Goal: Book appointment/travel/reservation

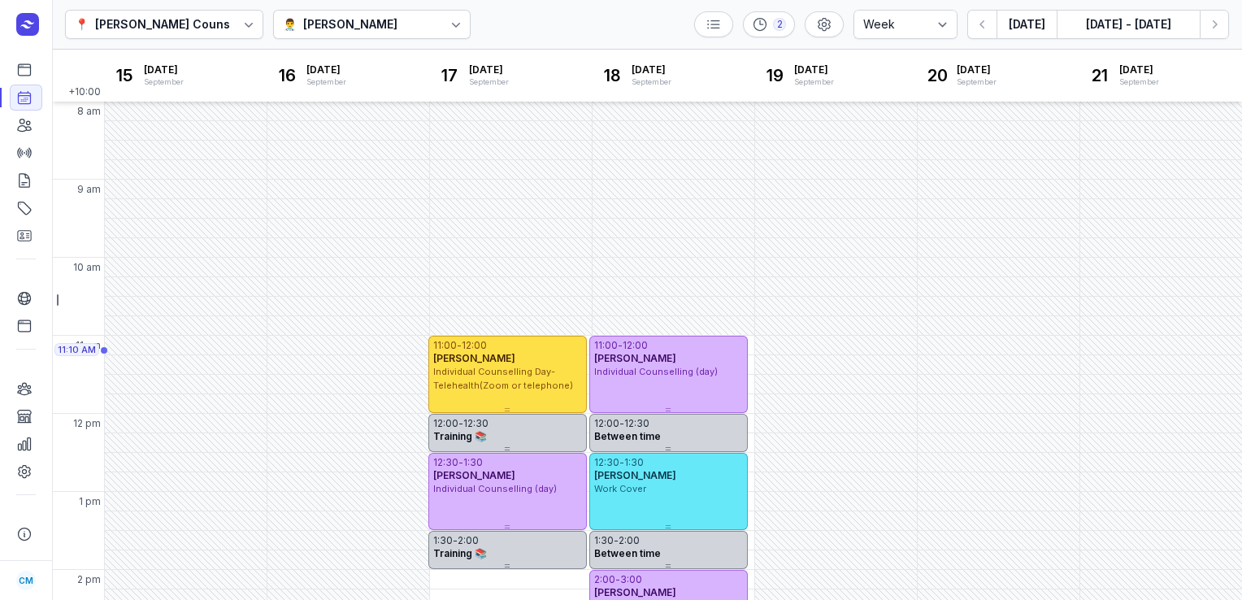
select select "week"
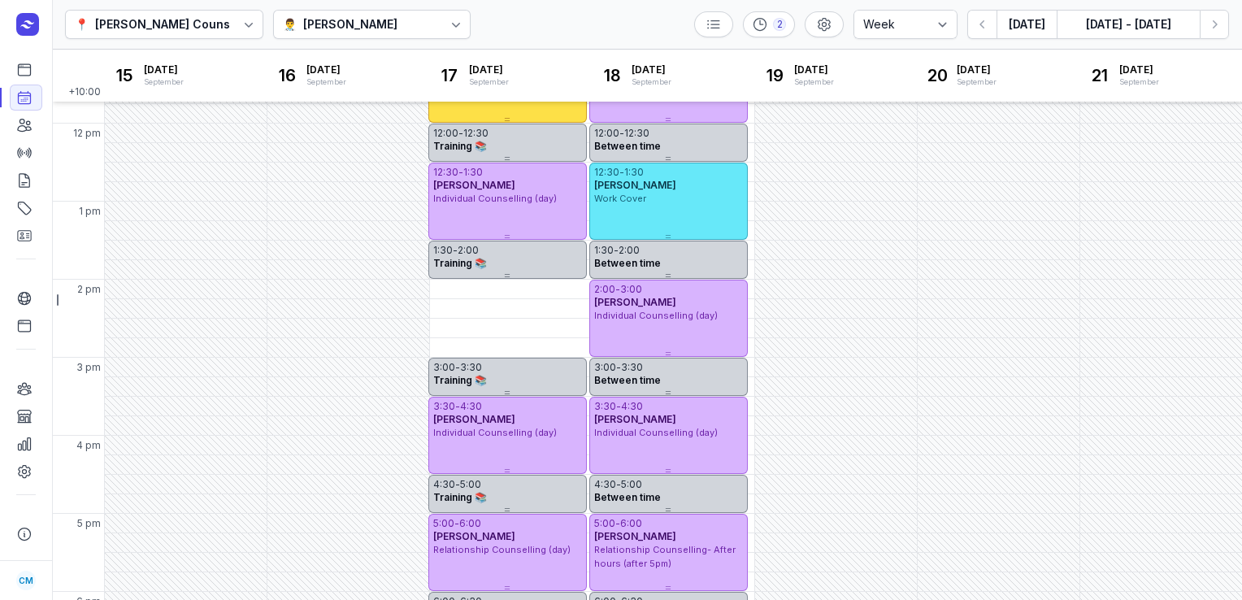
click at [448, 21] on icon at bounding box center [456, 24] width 16 height 16
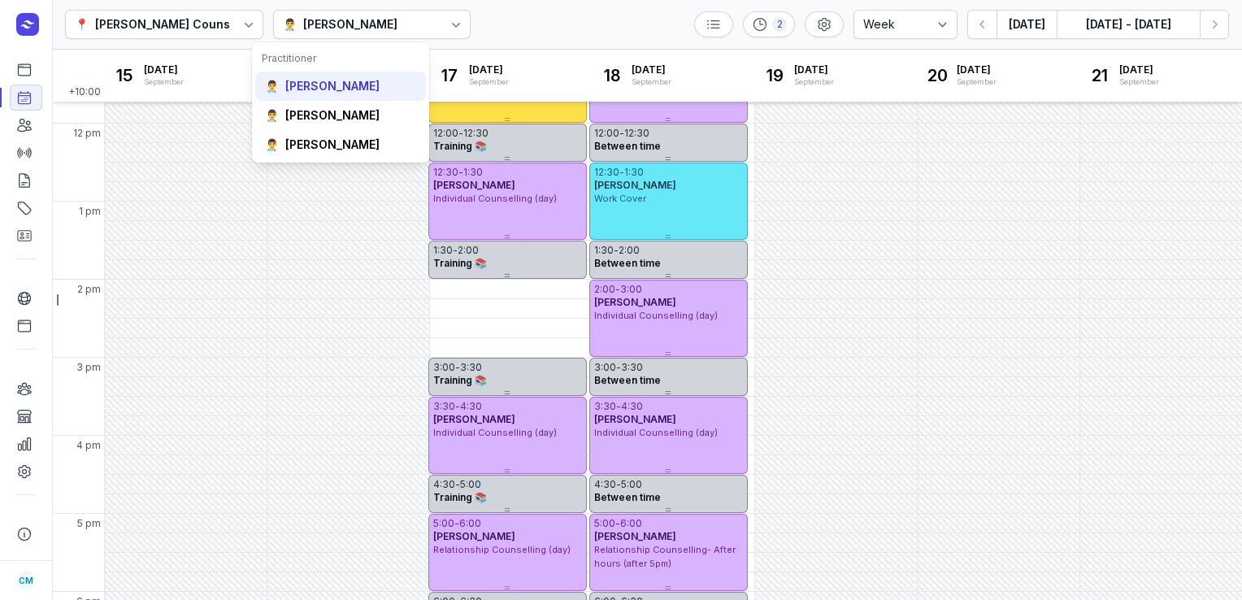
click at [368, 87] on div "[PERSON_NAME]" at bounding box center [332, 86] width 94 height 16
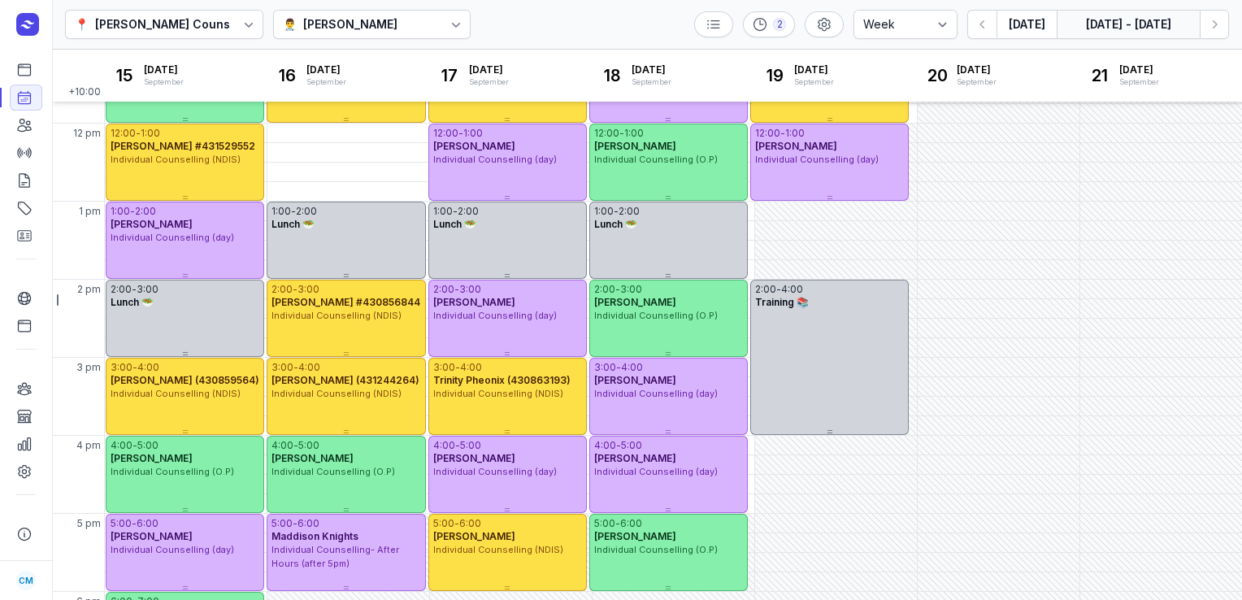
click at [1096, 32] on button "[DATE] - [DATE]" at bounding box center [1128, 24] width 143 height 29
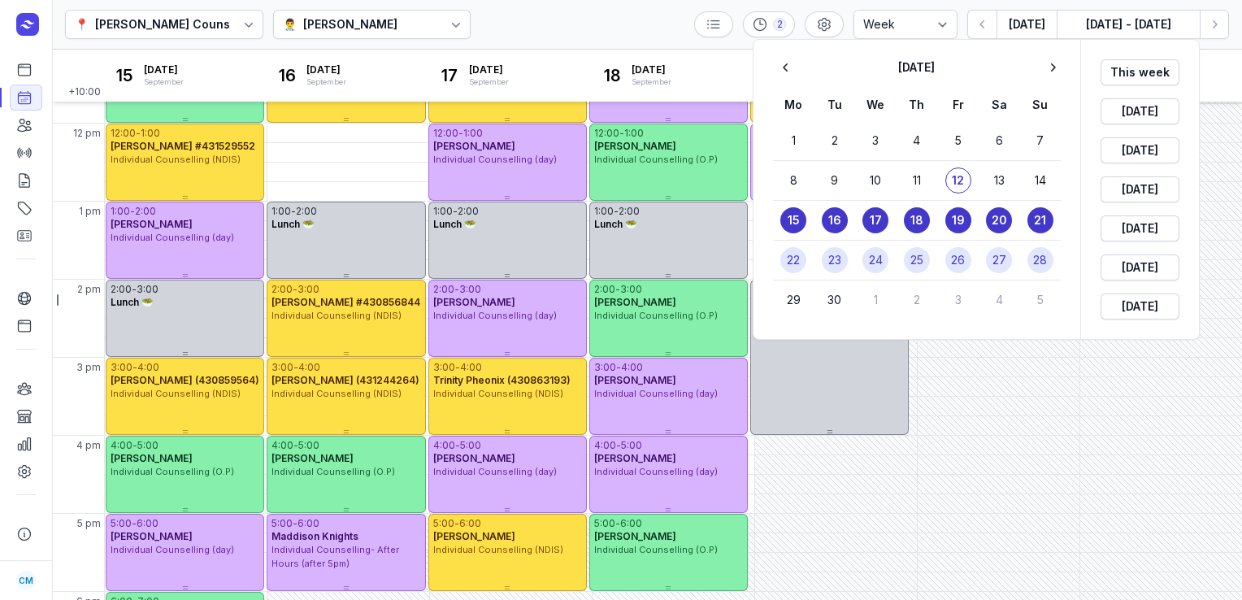
click at [954, 261] on time "26" at bounding box center [958, 260] width 14 height 16
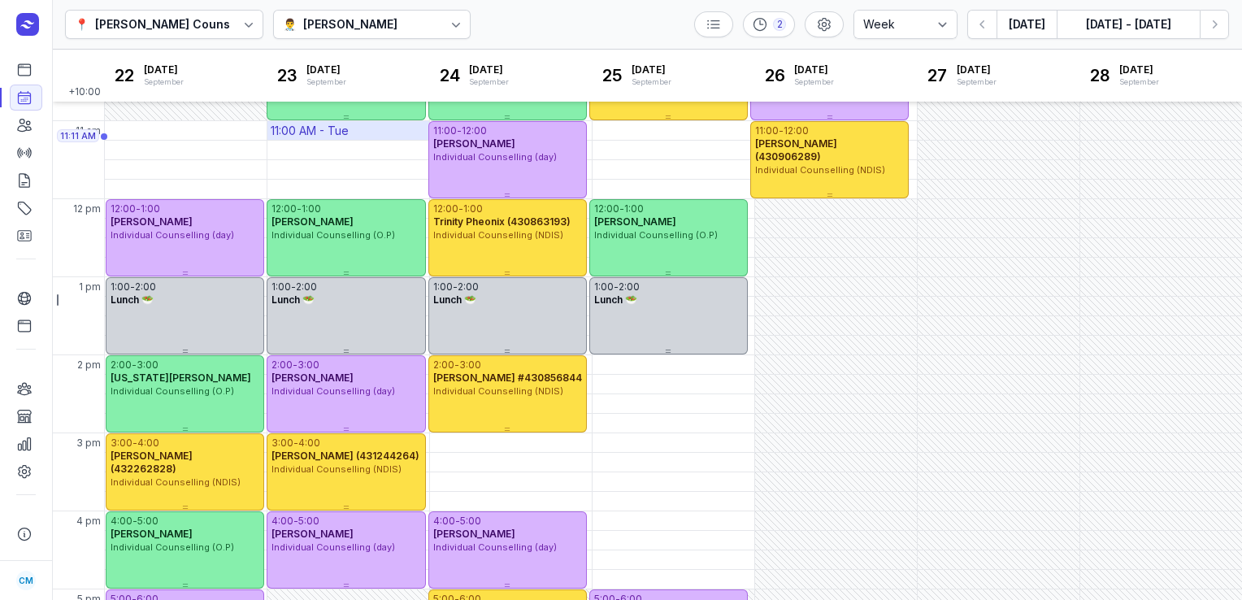
scroll to position [214, 0]
click at [1216, 21] on icon "button" at bounding box center [1214, 24] width 16 height 16
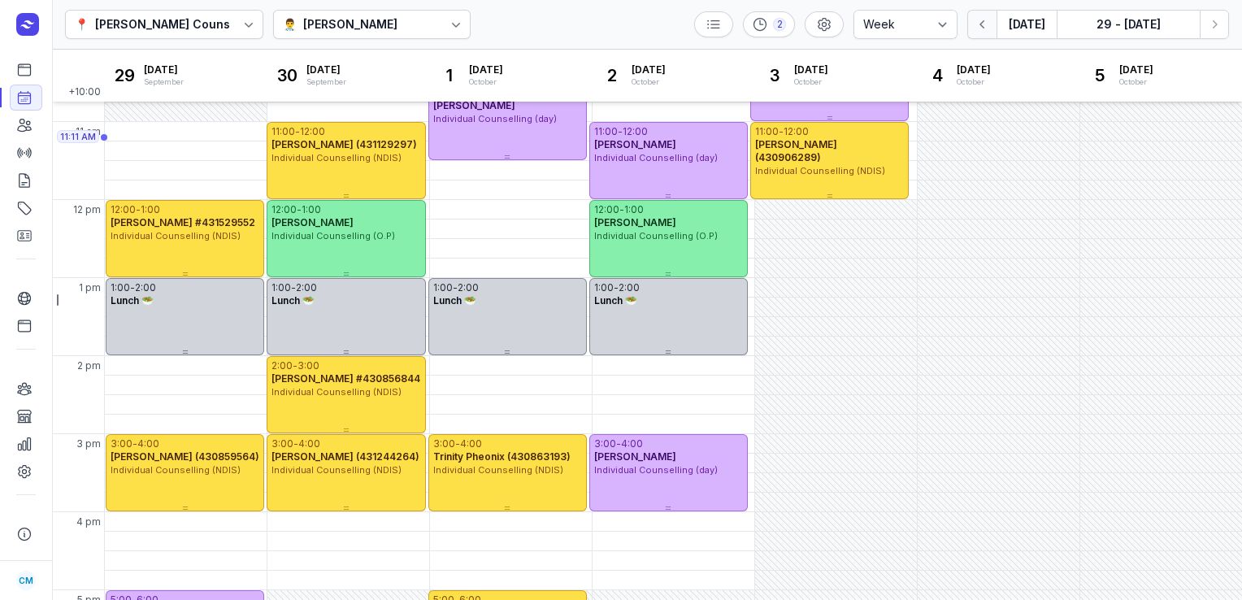
click at [972, 28] on button "button" at bounding box center [981, 24] width 29 height 29
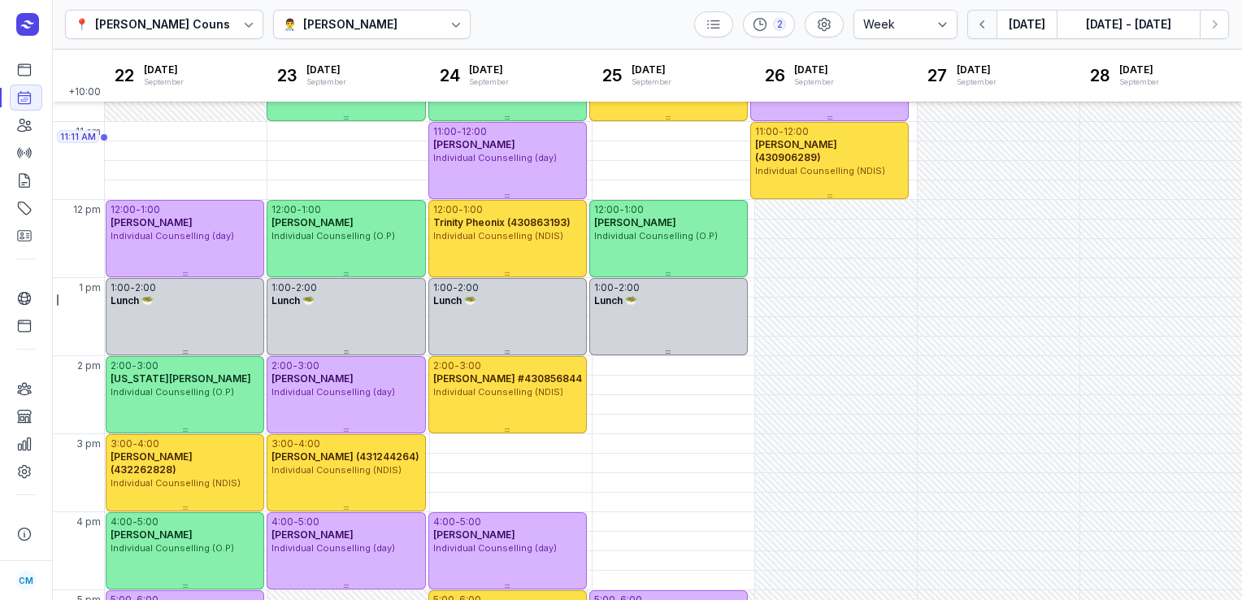
click at [972, 28] on button "button" at bounding box center [981, 24] width 29 height 29
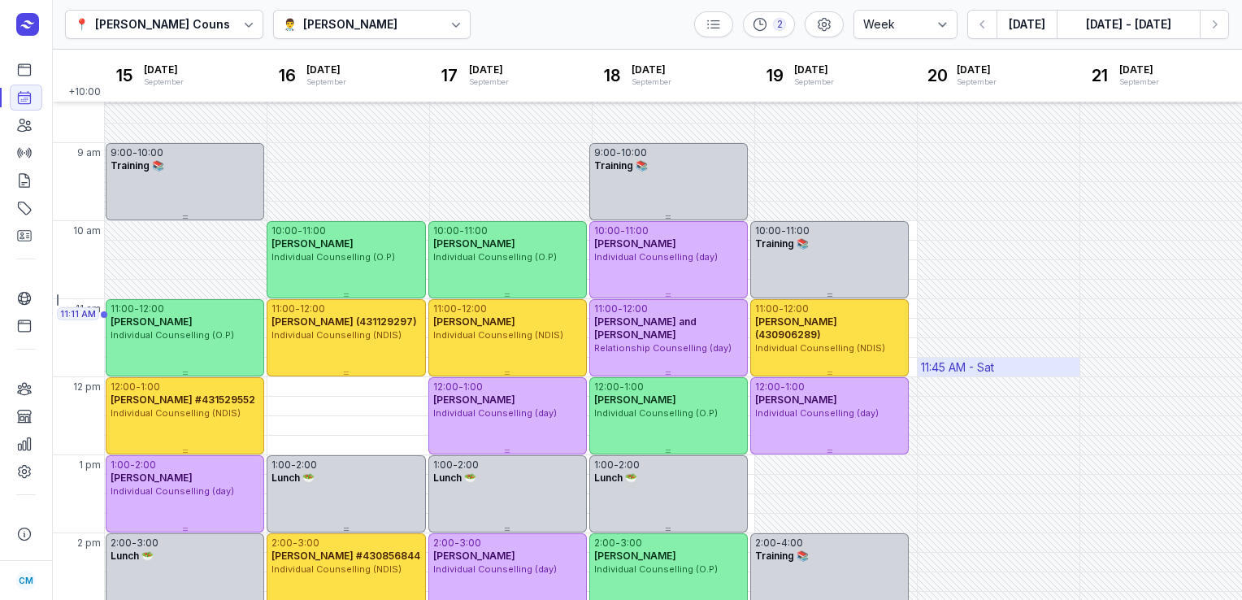
scroll to position [36, 0]
click at [1205, 30] on button "Next week" at bounding box center [1214, 24] width 29 height 29
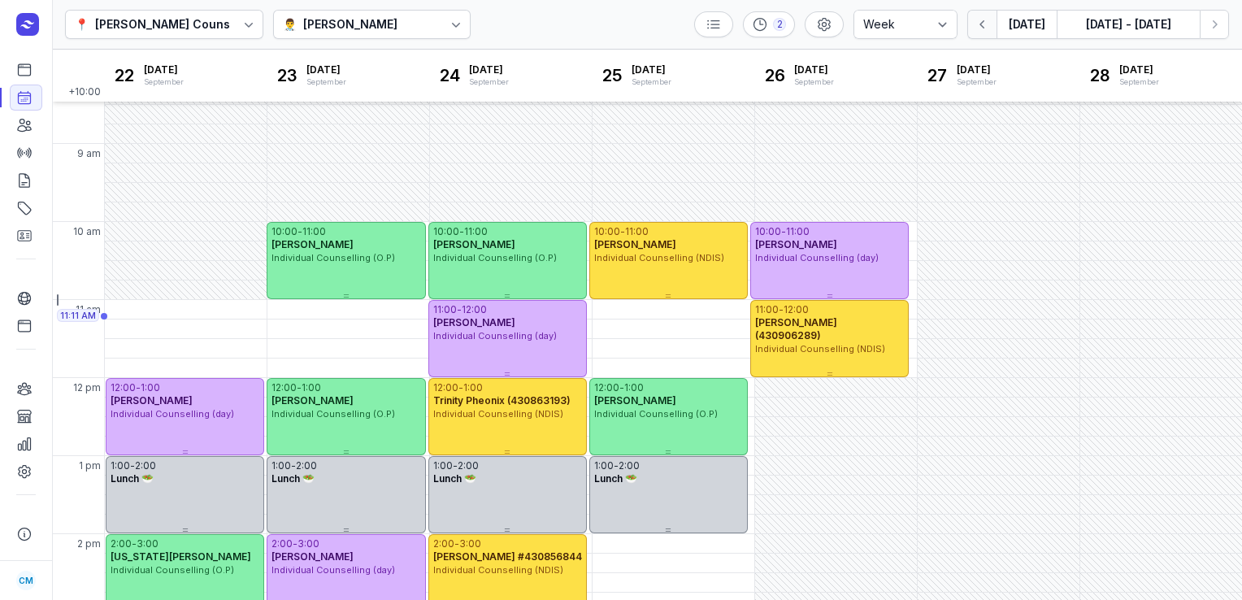
click at [974, 23] on button "button" at bounding box center [981, 24] width 29 height 29
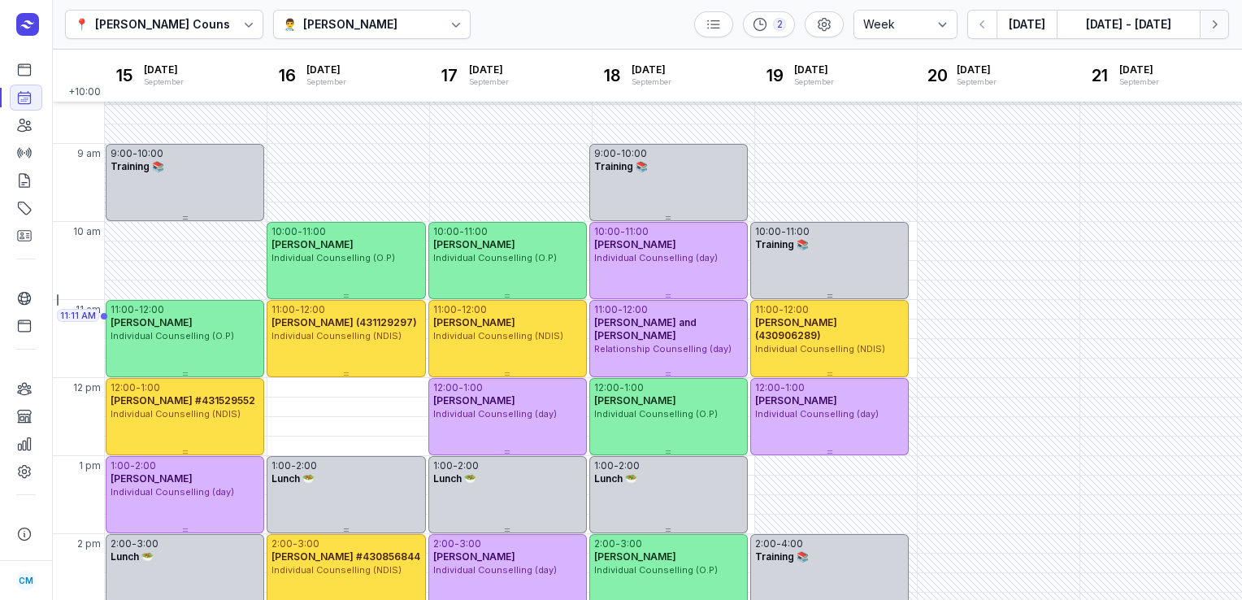
click at [1219, 28] on icon "button" at bounding box center [1214, 24] width 16 height 16
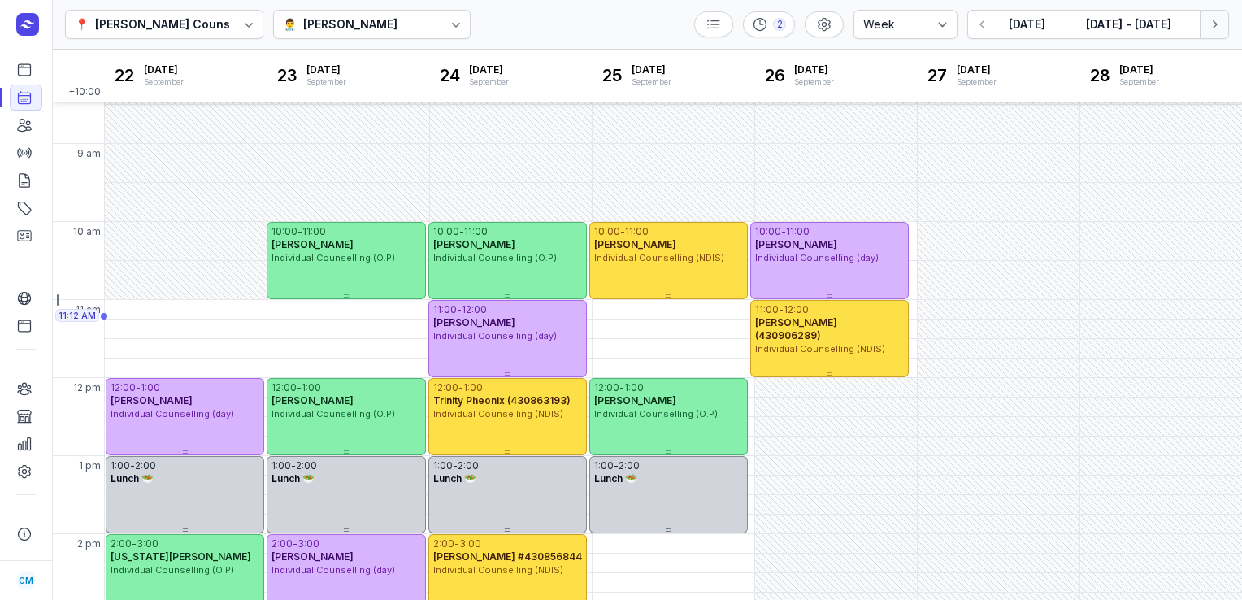
click at [1216, 21] on icon "button" at bounding box center [1214, 24] width 16 height 16
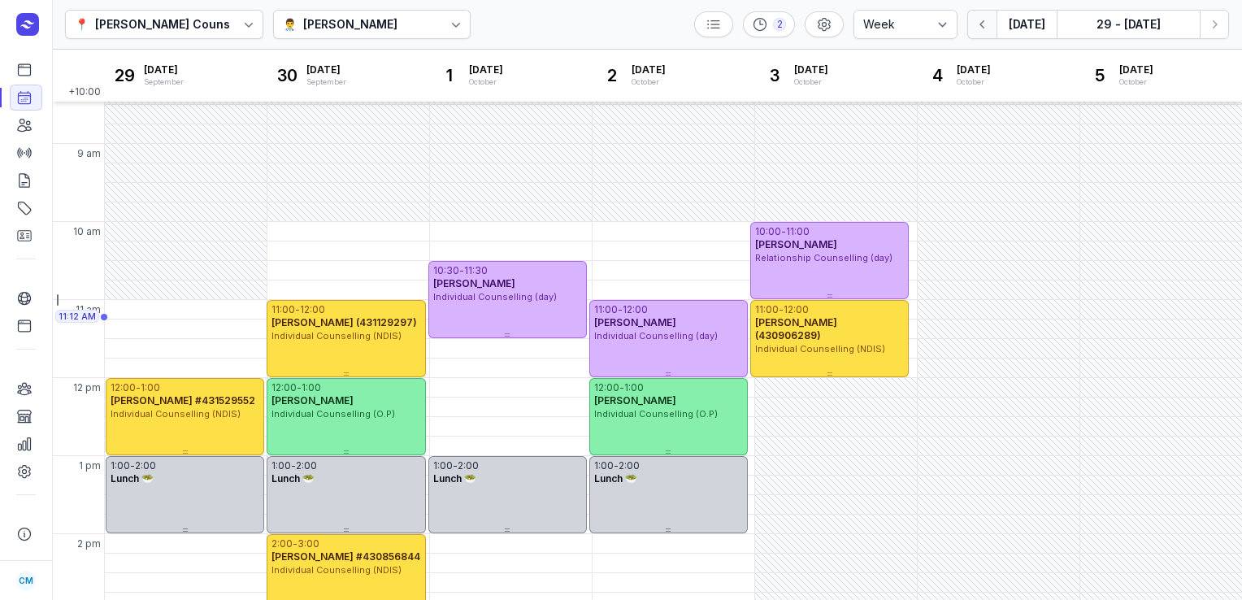
click at [984, 18] on icon "button" at bounding box center [982, 24] width 16 height 16
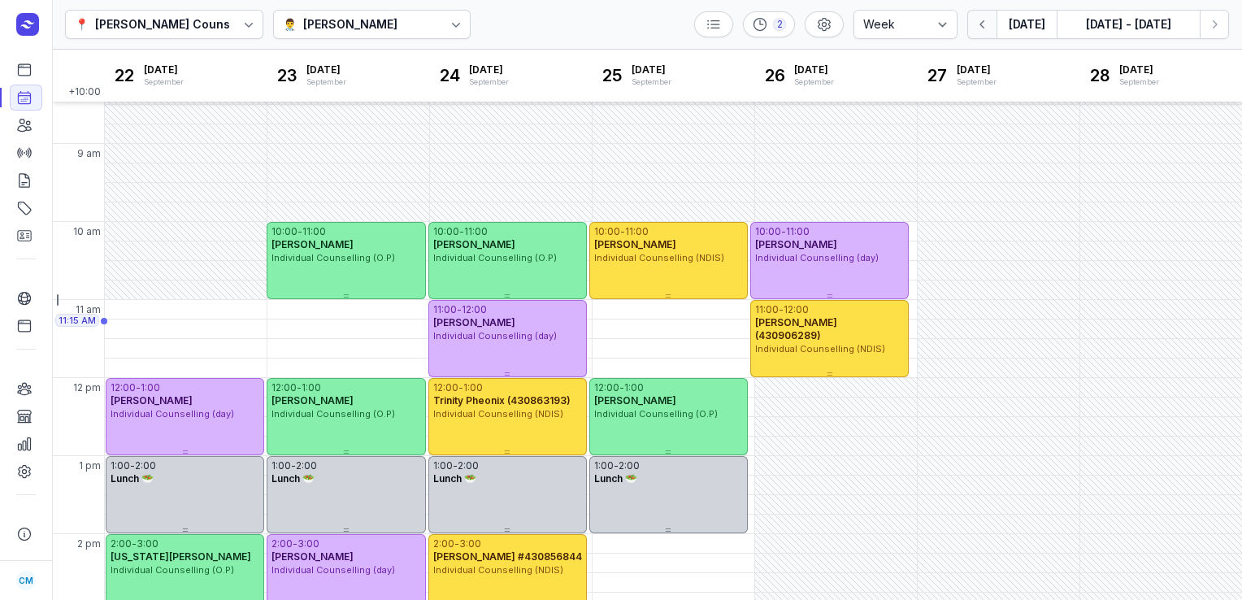
click at [967, 10] on button "button" at bounding box center [981, 24] width 29 height 29
